Goal: Find specific page/section: Find specific page/section

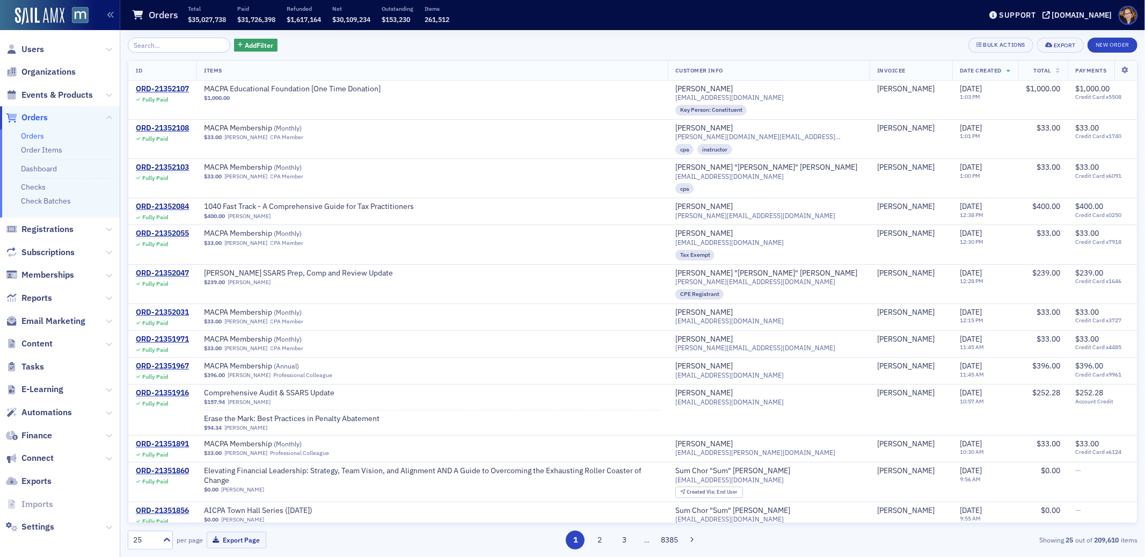
click at [31, 119] on span "Orders" at bounding box center [34, 118] width 26 height 12
click at [32, 118] on span "Orders" at bounding box center [34, 118] width 26 height 12
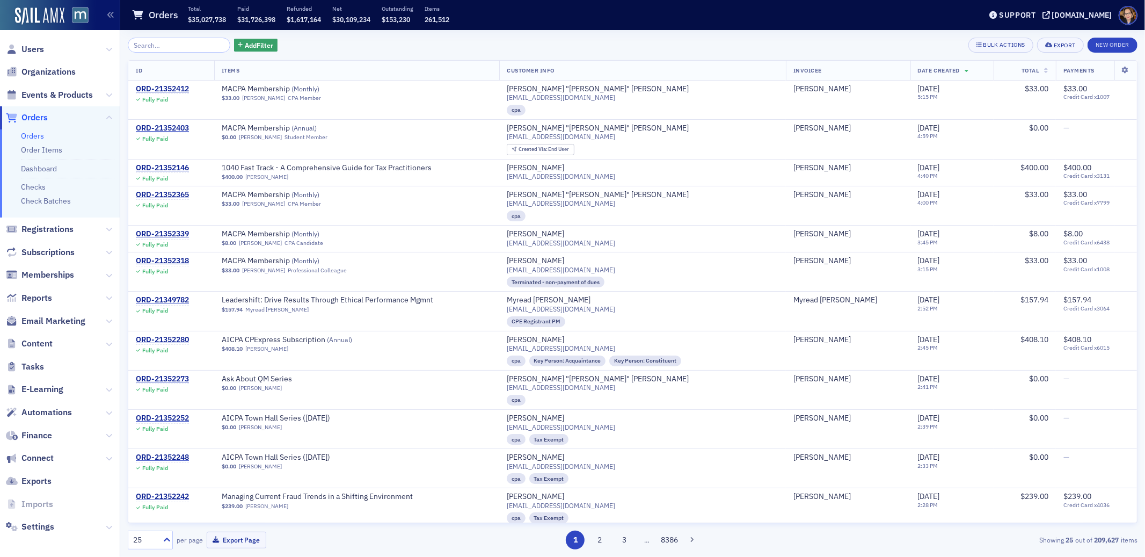
click at [43, 117] on span "Orders" at bounding box center [34, 118] width 26 height 12
